Goal: Task Accomplishment & Management: Use online tool/utility

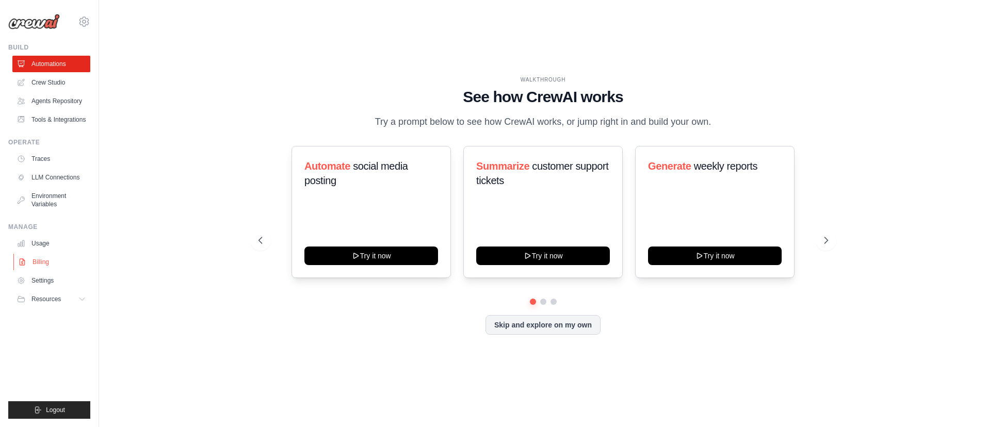
click at [38, 264] on link "Billing" at bounding box center [52, 262] width 78 height 17
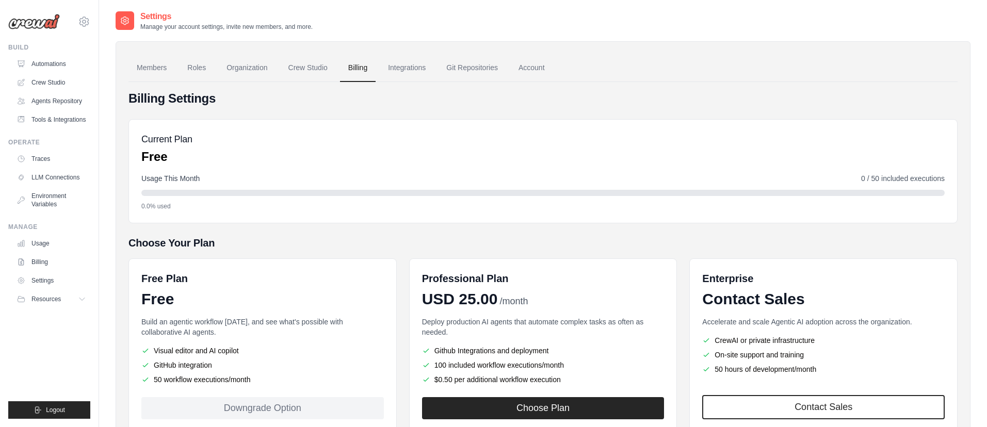
scroll to position [72, 0]
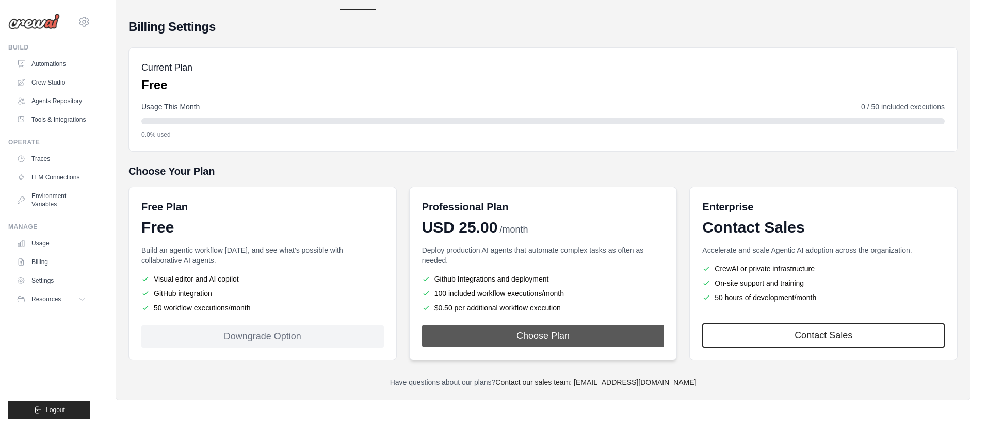
click at [579, 339] on button "Choose Plan" at bounding box center [543, 336] width 242 height 22
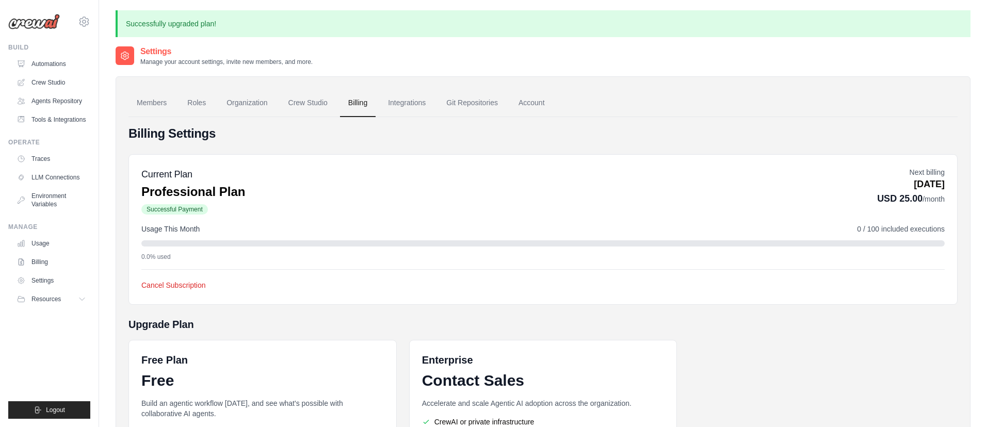
click at [363, 48] on div "Settings Manage your account settings, invite new members, and more." at bounding box center [543, 55] width 855 height 21
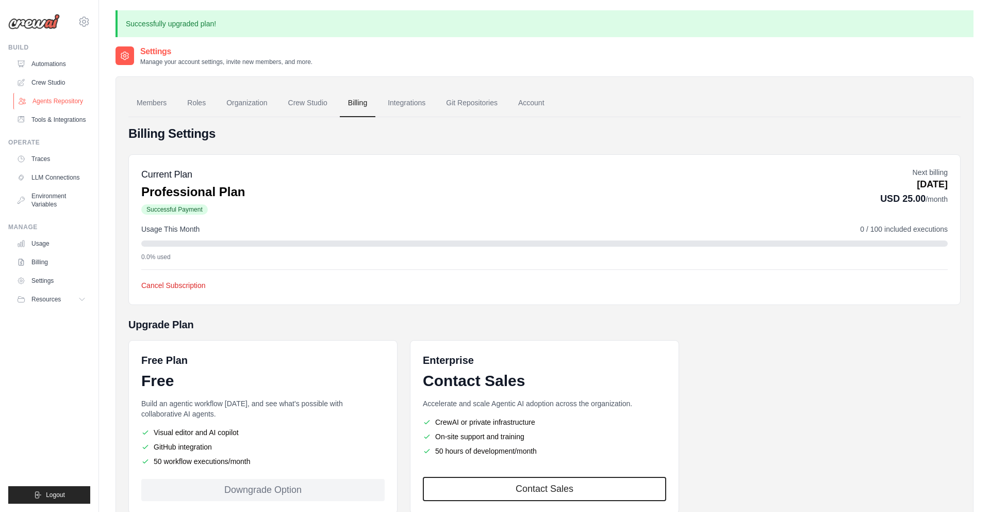
click at [58, 99] on link "Agents Repository" at bounding box center [52, 101] width 78 height 17
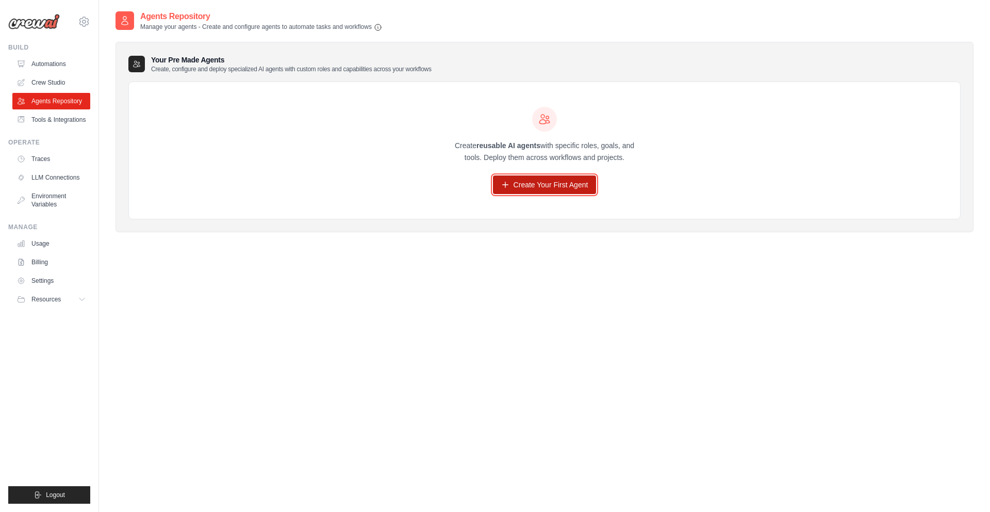
click at [537, 179] on link "Create Your First Agent" at bounding box center [545, 184] width 104 height 19
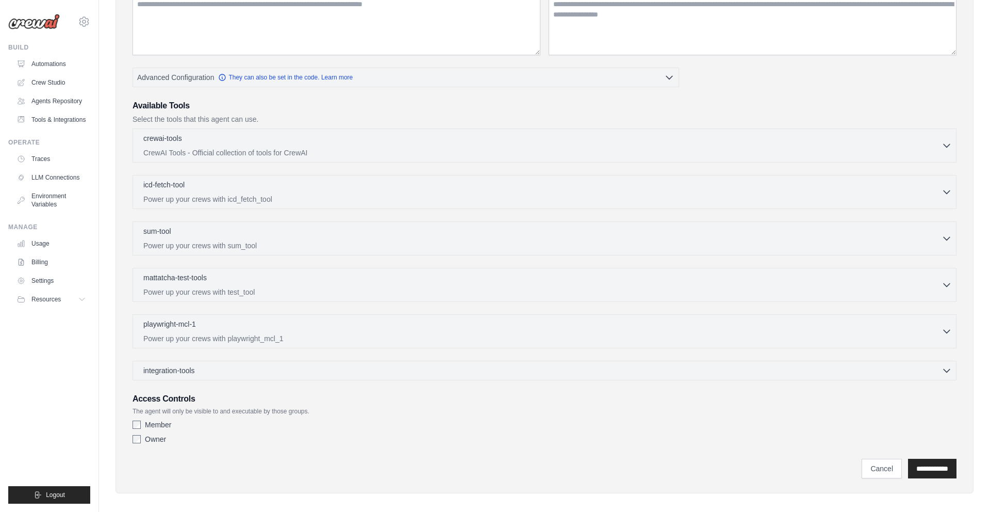
scroll to position [167, 0]
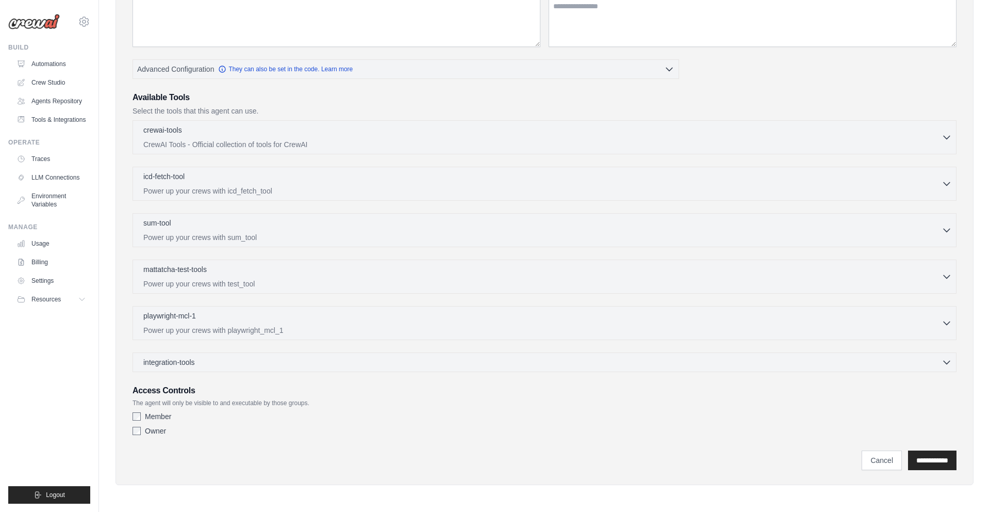
click at [278, 150] on div "crewai-tools 0 selected CrewAI Tools - Official collection of tools for CrewAI …" at bounding box center [545, 137] width 824 height 34
click at [283, 144] on p "CrewAI Tools - Official collection of tools for CrewAI" at bounding box center [542, 144] width 798 height 10
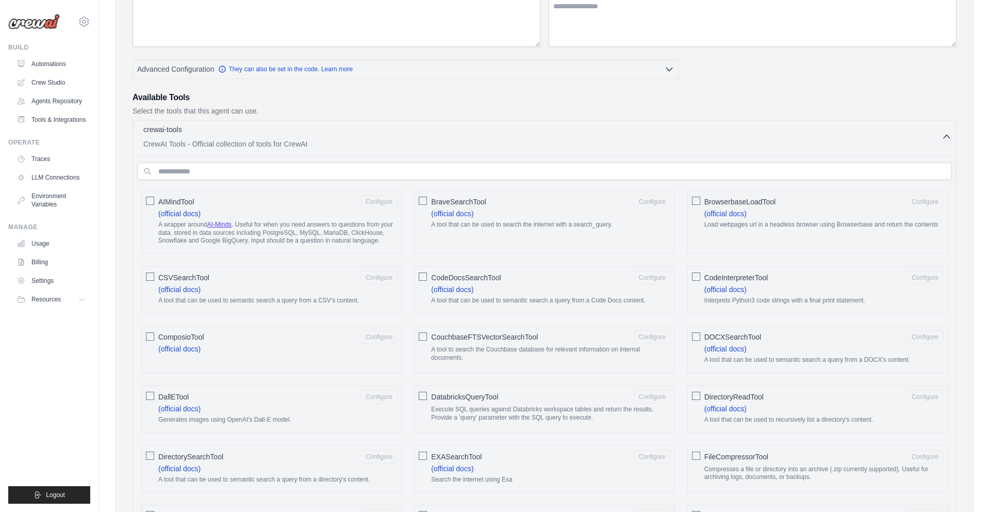
click at [291, 138] on div "crewai-tools 0 selected CrewAI Tools - Official collection of tools for CrewAI" at bounding box center [542, 136] width 798 height 25
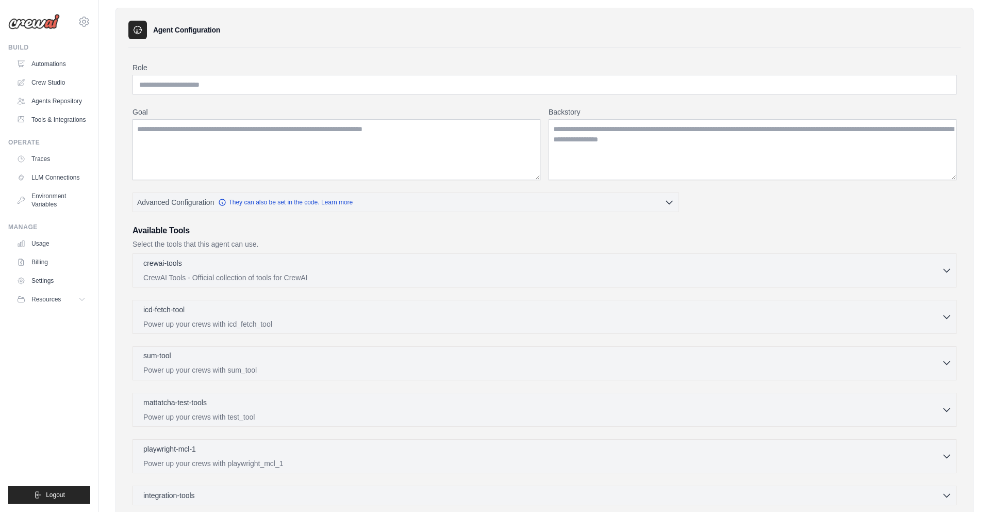
scroll to position [0, 0]
